Goal: Task Accomplishment & Management: Use online tool/utility

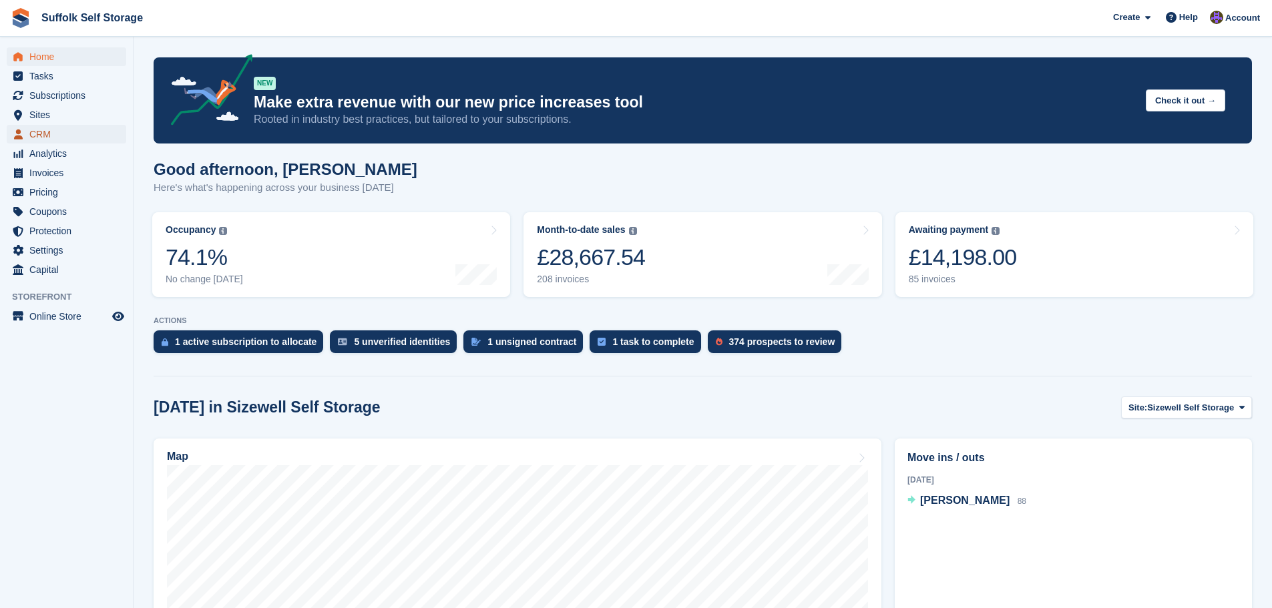
click at [42, 135] on span "CRM" at bounding box center [69, 134] width 80 height 19
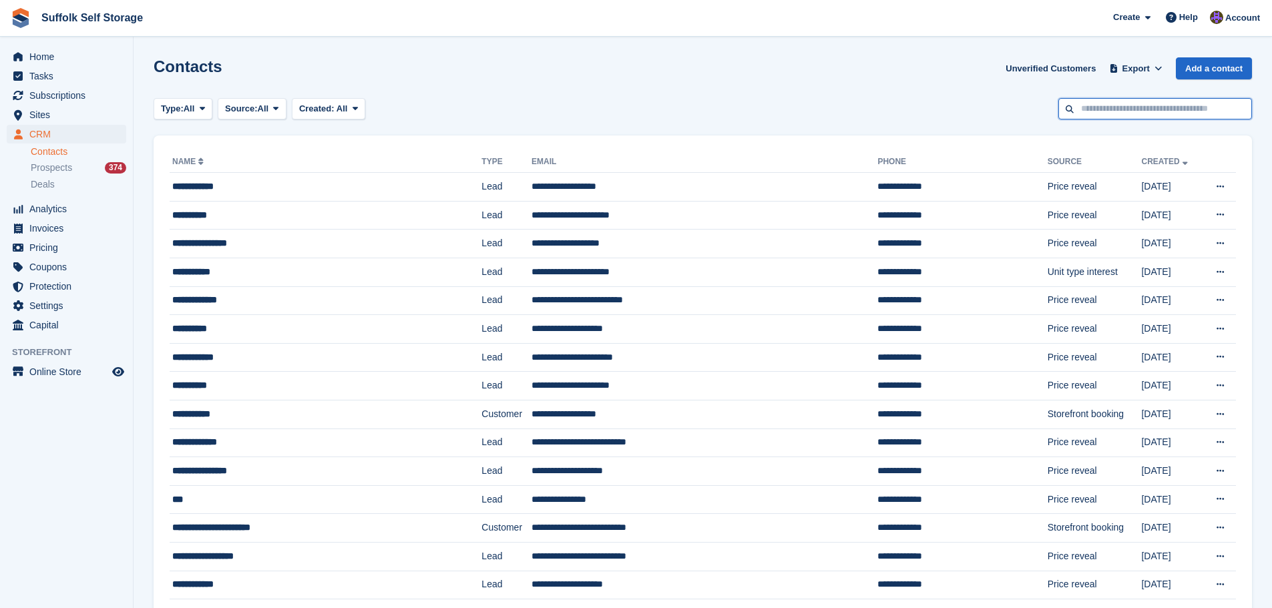
click at [1154, 116] on input "text" at bounding box center [1155, 109] width 194 height 22
type input "******"
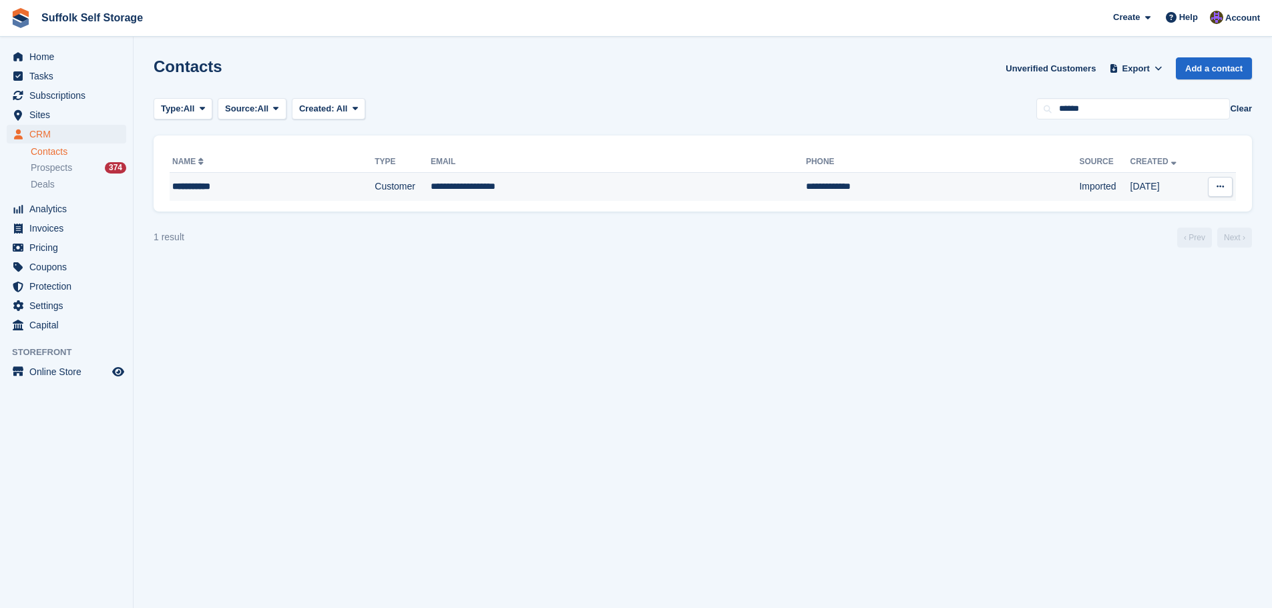
click at [806, 183] on td "**********" at bounding box center [942, 187] width 273 height 28
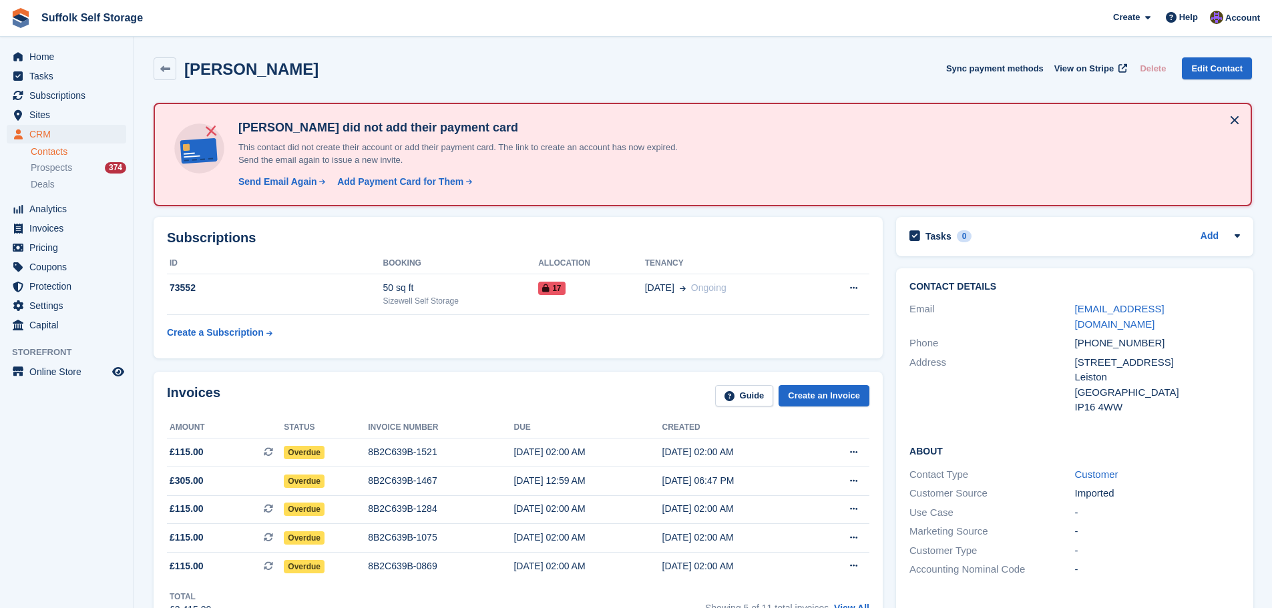
scroll to position [67, 0]
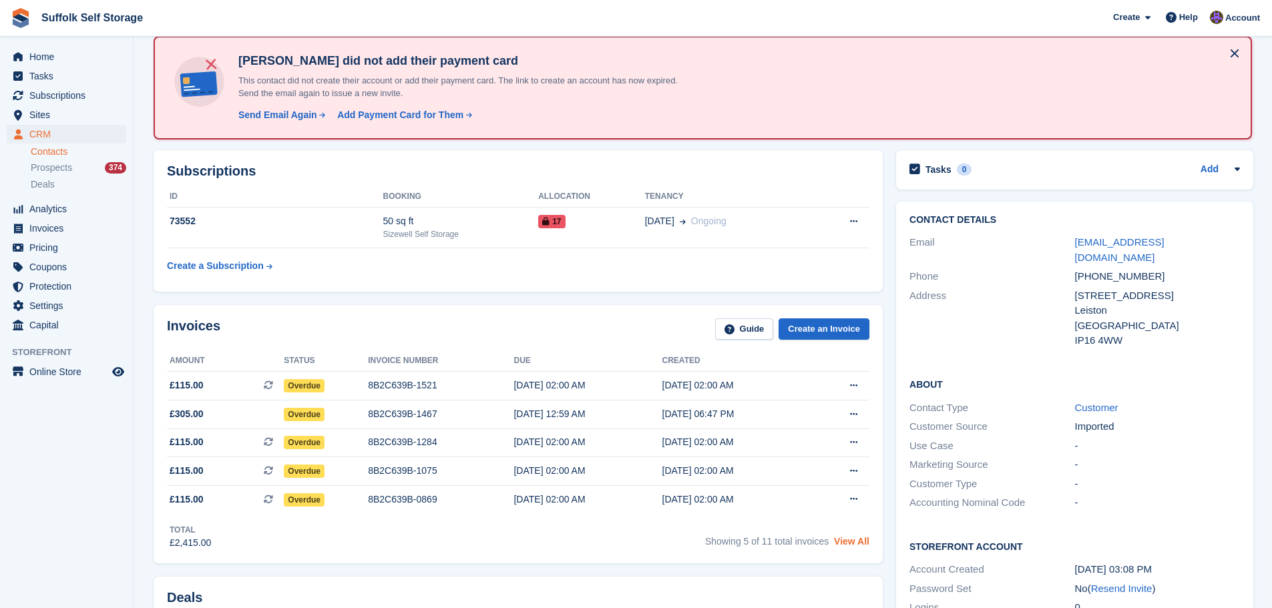
click at [859, 541] on link "View All" at bounding box center [851, 541] width 35 height 11
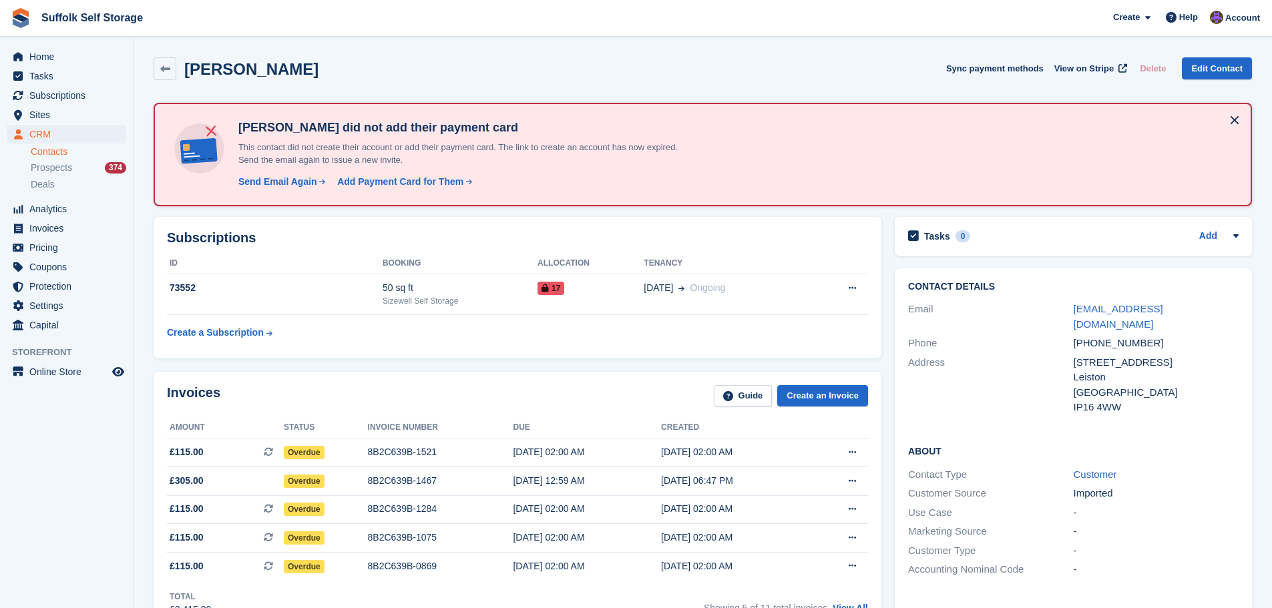
scroll to position [67, 0]
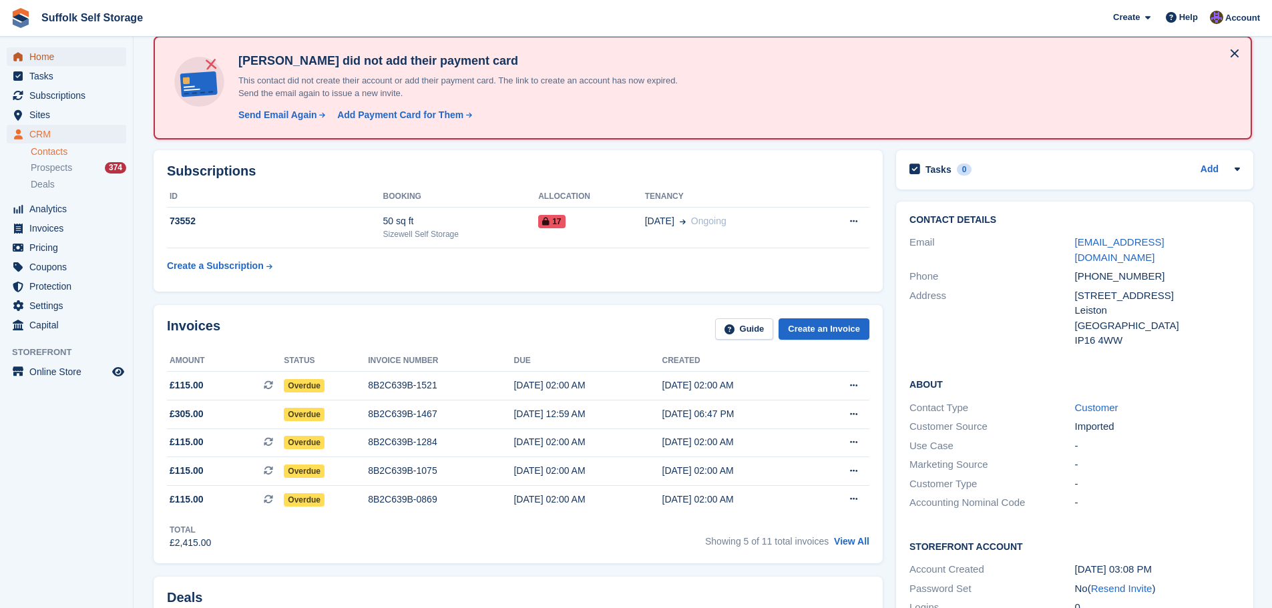
click at [37, 62] on span "Home" at bounding box center [69, 56] width 80 height 19
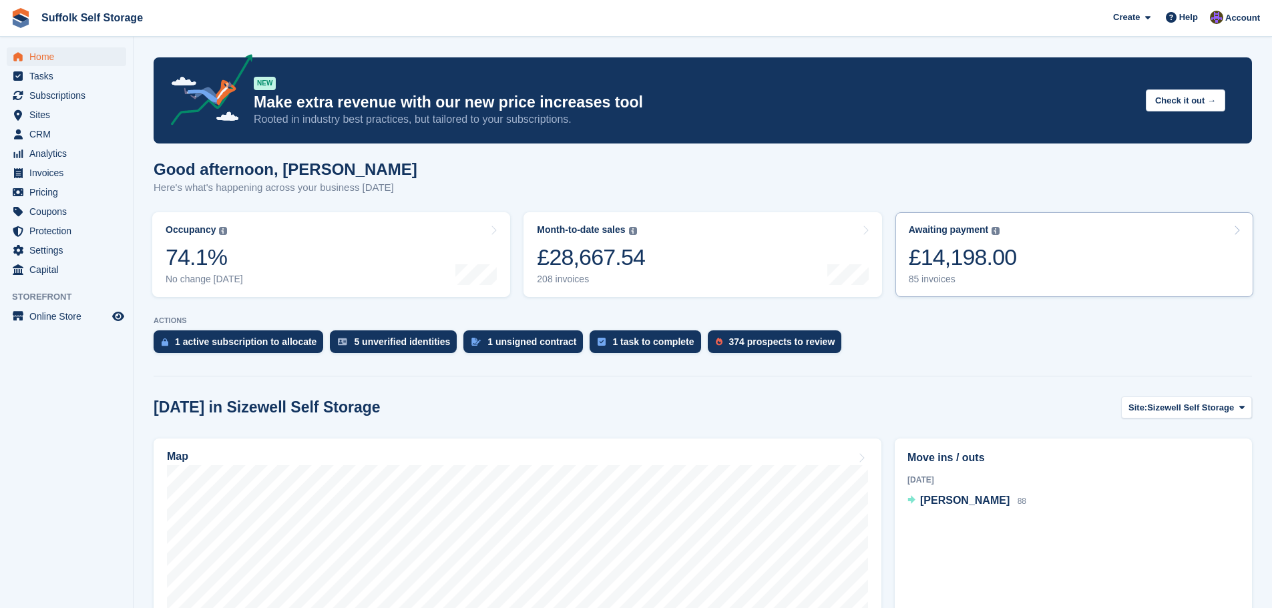
click at [1081, 256] on link "Awaiting payment The total outstanding balance on all open invoices. £14,198.00…" at bounding box center [1074, 254] width 358 height 85
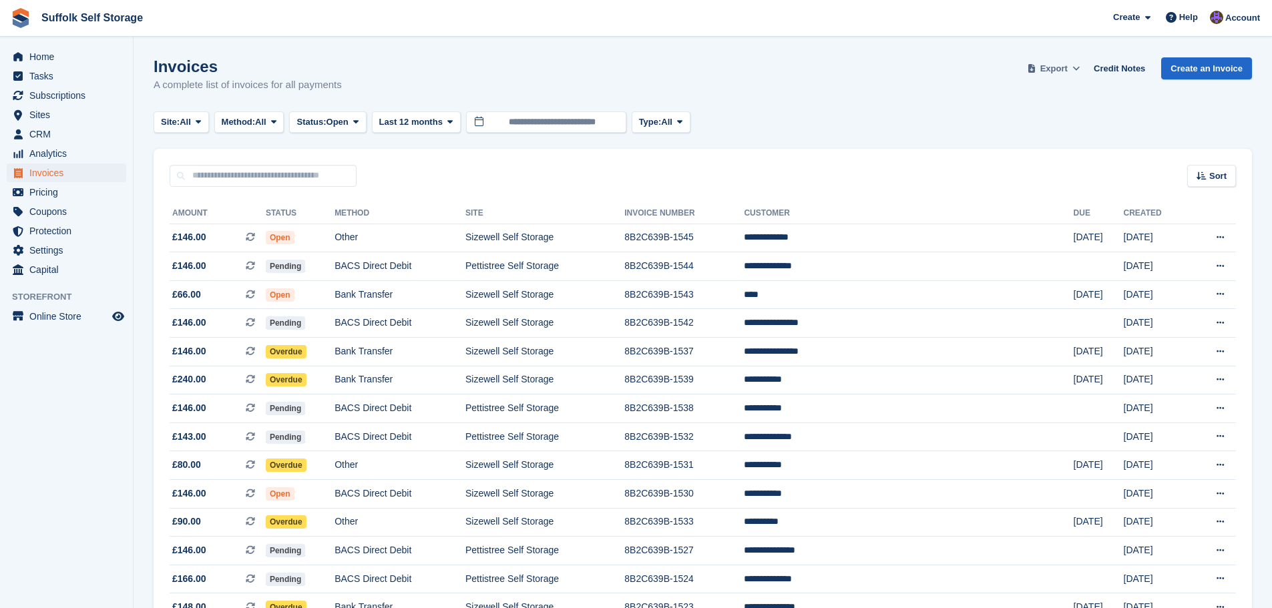
click at [1067, 66] on span "Export" at bounding box center [1053, 68] width 27 height 13
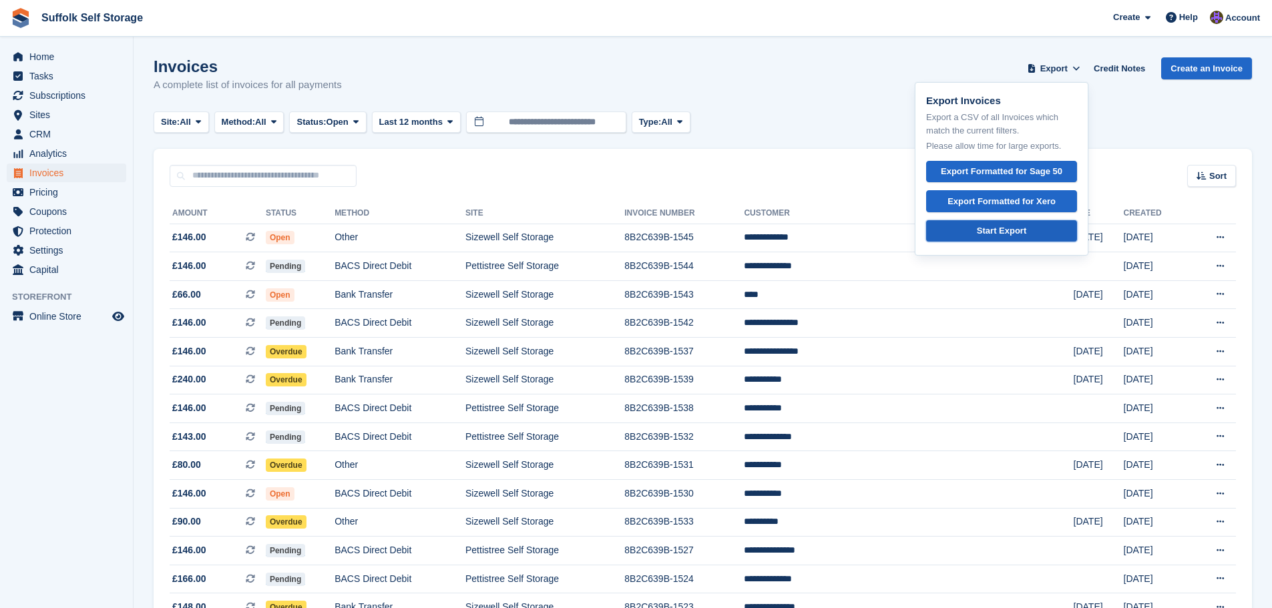
click at [1034, 234] on link "Start Export" at bounding box center [1001, 231] width 151 height 22
